Goal: Task Accomplishment & Management: Complete application form

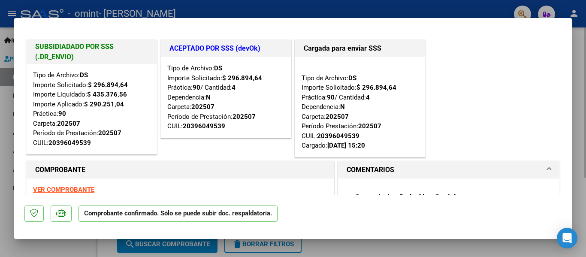
click at [377, 243] on div at bounding box center [293, 128] width 586 height 257
type input "$ 0,00"
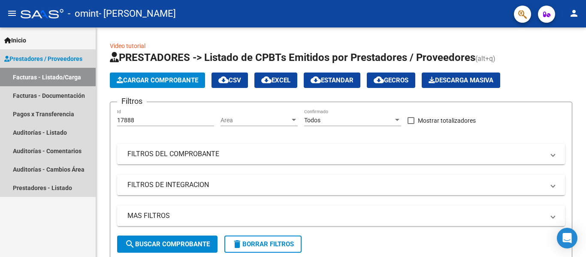
click at [61, 80] on link "Facturas - Listado/Carga" at bounding box center [48, 77] width 96 height 18
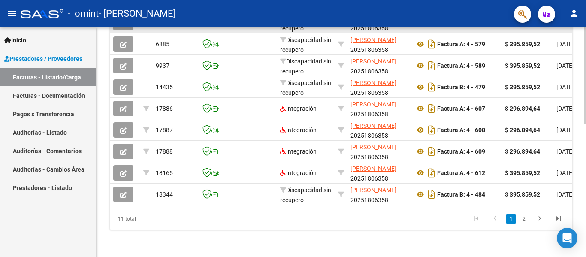
scroll to position [314, 0]
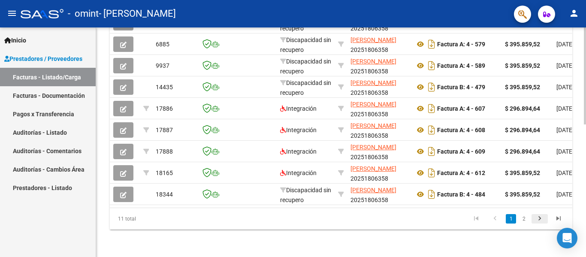
click at [535, 223] on icon "go to next page" at bounding box center [539, 219] width 11 height 10
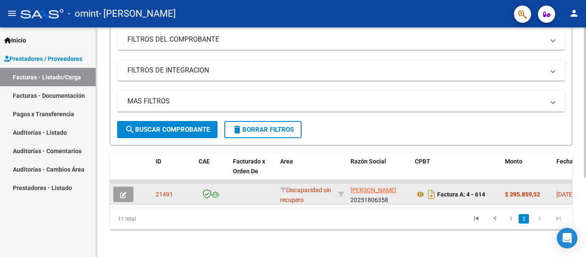
click at [162, 191] on span "21491" at bounding box center [164, 194] width 17 height 7
click at [132, 187] on button "button" at bounding box center [123, 194] width 20 height 15
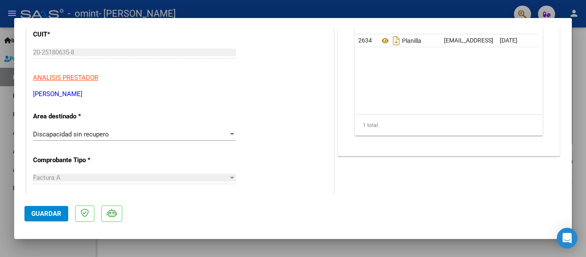
scroll to position [86, 0]
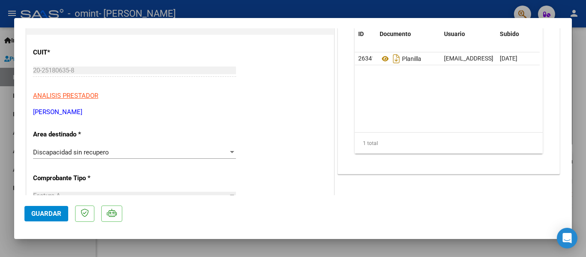
click at [434, 243] on div at bounding box center [293, 128] width 586 height 257
type input "$ 0,00"
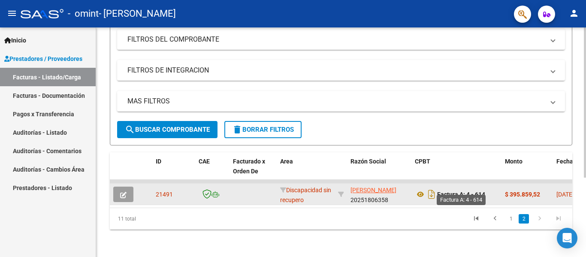
click at [467, 191] on strong "Factura A: 4 - 614" at bounding box center [461, 194] width 48 height 7
click at [421, 189] on icon at bounding box center [420, 194] width 11 height 10
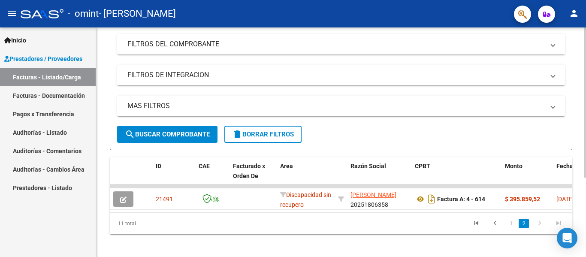
scroll to position [121, 0]
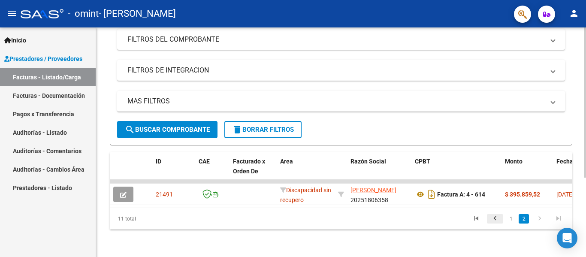
click at [498, 217] on icon "go to previous page" at bounding box center [494, 219] width 11 height 10
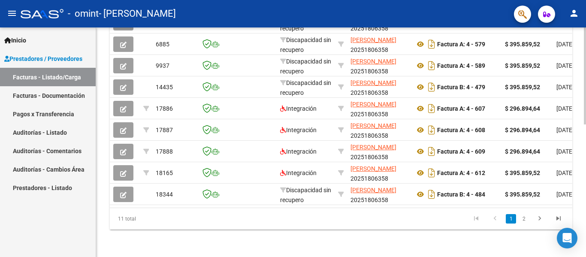
scroll to position [314, 0]
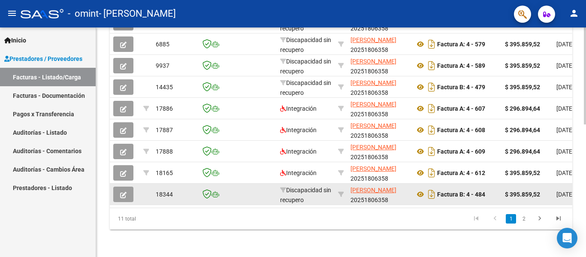
click at [131, 190] on button "button" at bounding box center [123, 194] width 20 height 15
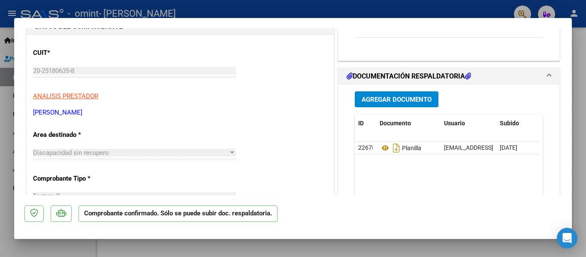
scroll to position [0, 0]
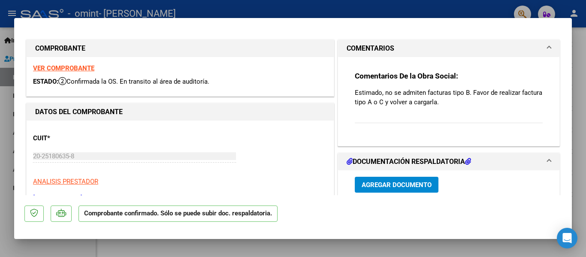
click at [81, 59] on div "VER COMPROBANTE ESTADO: Confirmada la OS. En transito al área de auditoría." at bounding box center [180, 76] width 307 height 39
click at [81, 65] on strong "VER COMPROBANTE" at bounding box center [63, 68] width 61 height 8
click at [585, 150] on div at bounding box center [293, 128] width 586 height 257
type input "$ 0,00"
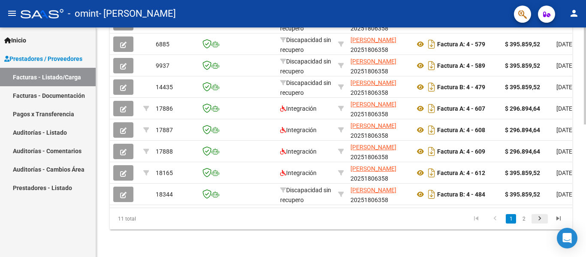
click at [543, 217] on icon "go to next page" at bounding box center [539, 219] width 11 height 10
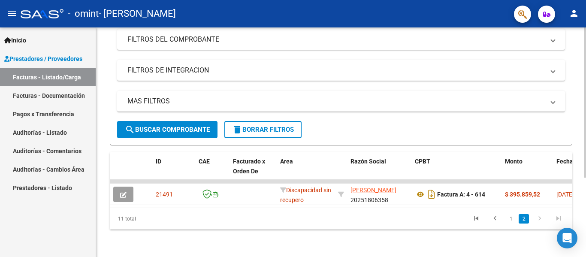
scroll to position [121, 0]
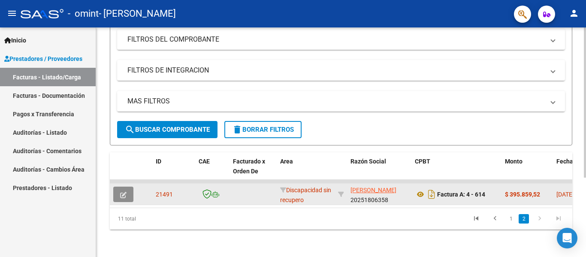
click at [124, 192] on icon "button" at bounding box center [123, 195] width 6 height 6
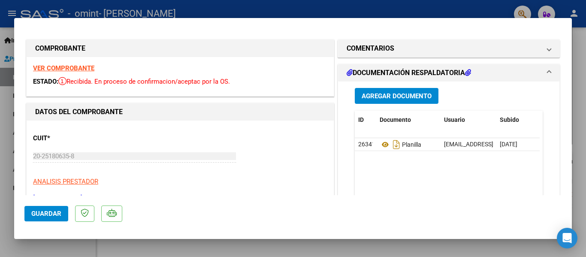
click at [75, 69] on strong "VER COMPROBANTE" at bounding box center [63, 68] width 61 height 8
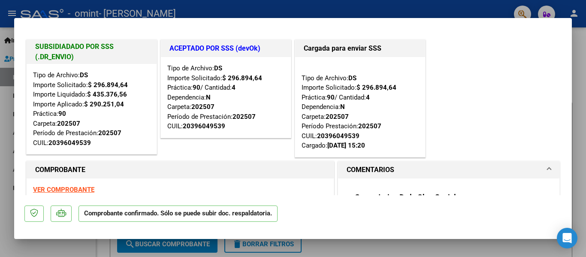
click at [578, 74] on div at bounding box center [293, 128] width 586 height 257
type input "$ 0,00"
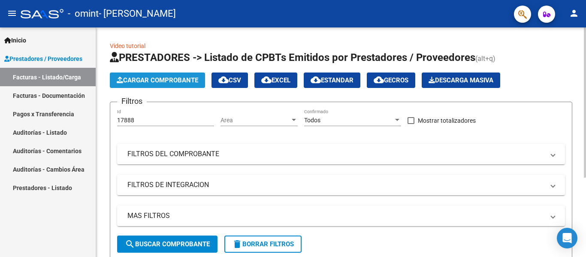
click at [144, 80] on span "Cargar Comprobante" at bounding box center [157, 80] width 81 height 8
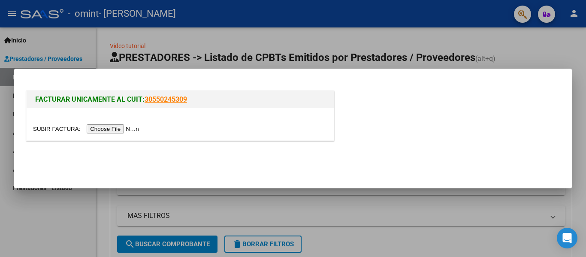
click at [116, 125] on input "file" at bounding box center [87, 128] width 108 height 9
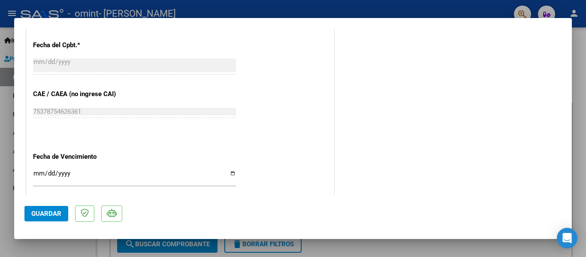
scroll to position [472, 0]
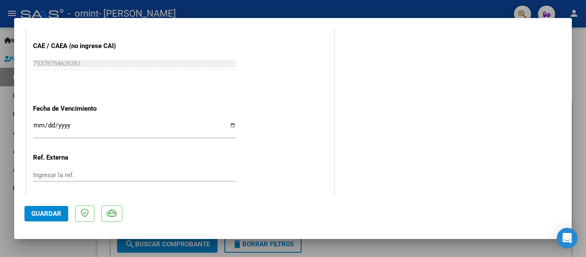
click at [37, 120] on div "Ingresar la fecha" at bounding box center [134, 129] width 203 height 18
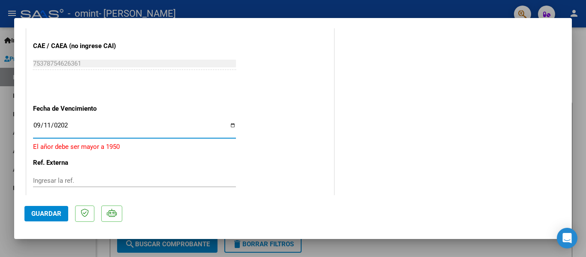
type input "[DATE]"
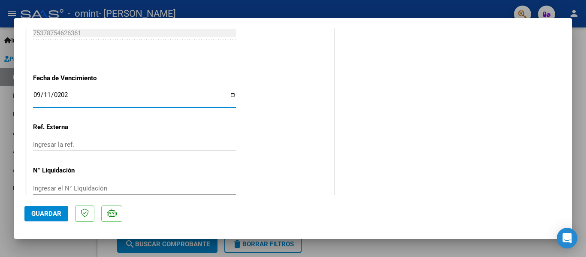
scroll to position [518, 0]
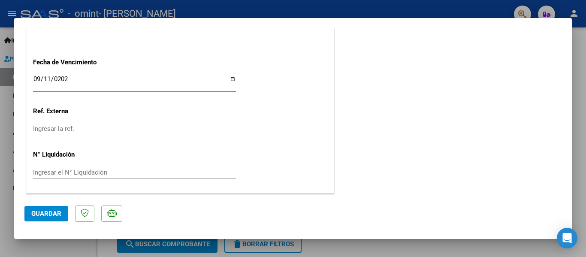
click at [58, 211] on span "Guardar" at bounding box center [46, 214] width 30 height 8
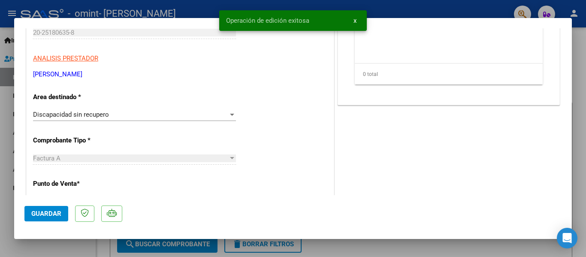
scroll to position [3, 0]
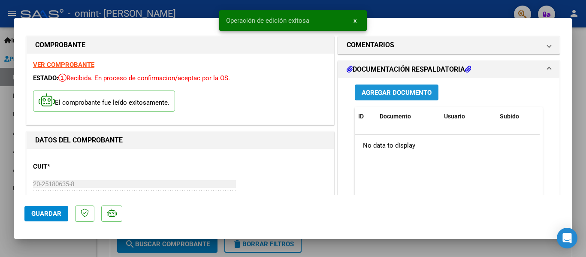
click at [381, 98] on button "Agregar Documento" at bounding box center [397, 92] width 84 height 16
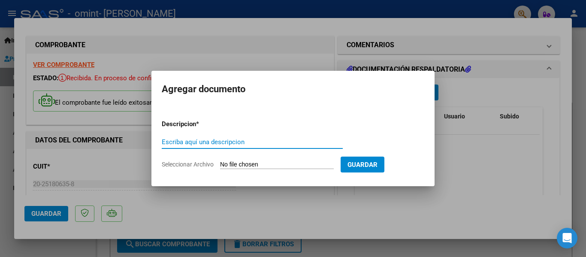
click at [272, 141] on input "Escriba aquí una descripcion" at bounding box center [252, 142] width 181 height 8
type input "PLANILLA"
click at [264, 162] on input "Seleccionar Archivo" at bounding box center [277, 165] width 114 height 8
type input "C:\fakepath\planilla facu andre.pdf"
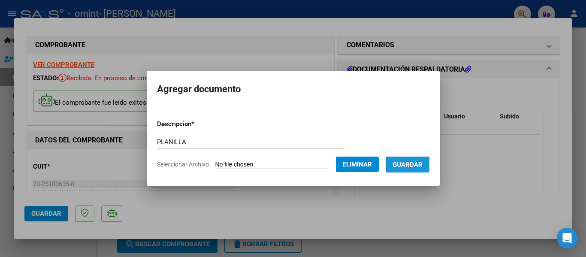
click at [411, 167] on span "Guardar" at bounding box center [407, 165] width 30 height 8
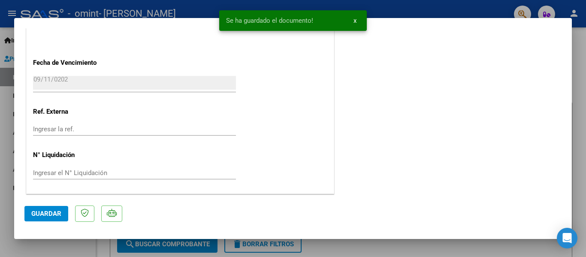
scroll to position [518, 0]
click at [35, 214] on span "Guardar" at bounding box center [46, 214] width 30 height 8
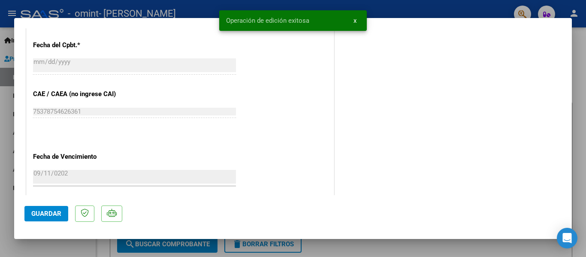
scroll to position [304, 0]
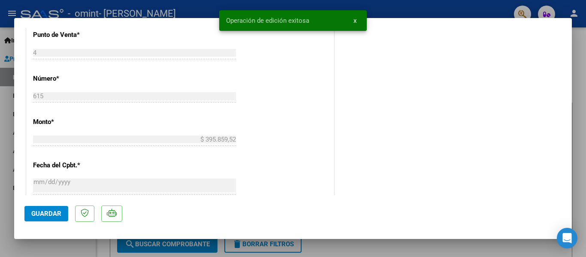
click at [35, 209] on button "Guardar" at bounding box center [46, 213] width 44 height 15
click at [357, 23] on button "x" at bounding box center [354, 20] width 17 height 15
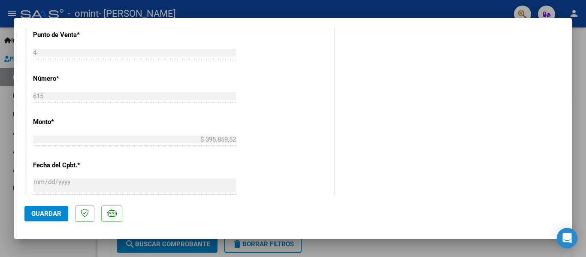
click at [361, 247] on div at bounding box center [293, 128] width 586 height 257
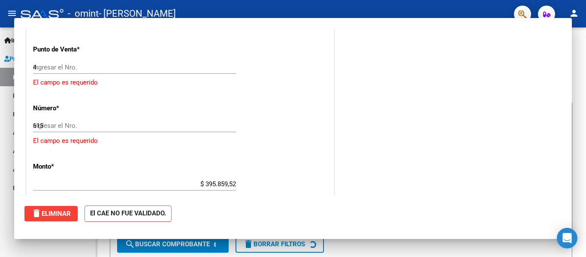
type input "$ 0,00"
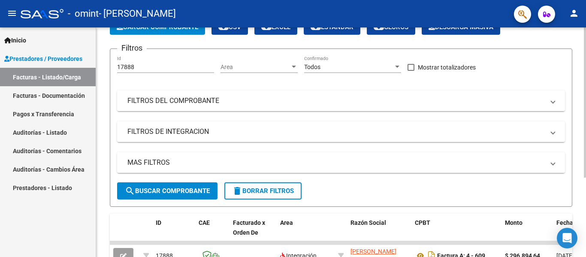
scroll to position [0, 0]
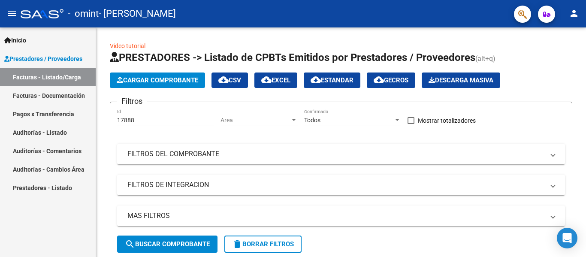
click at [51, 74] on link "Facturas - Listado/Carga" at bounding box center [48, 77] width 96 height 18
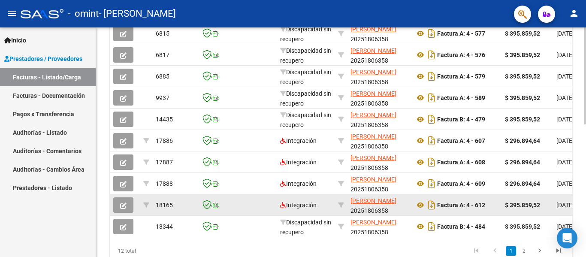
scroll to position [314, 0]
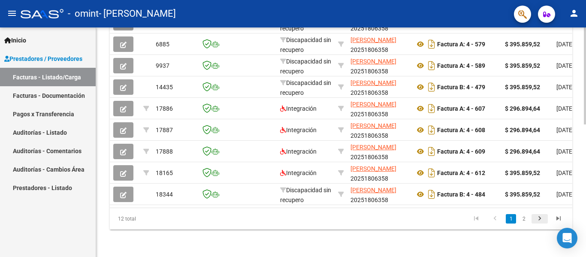
click at [538, 221] on icon "go to next page" at bounding box center [539, 219] width 11 height 10
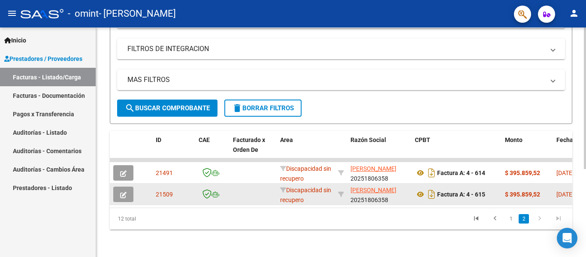
scroll to position [143, 0]
